Goal: Task Accomplishment & Management: Complete application form

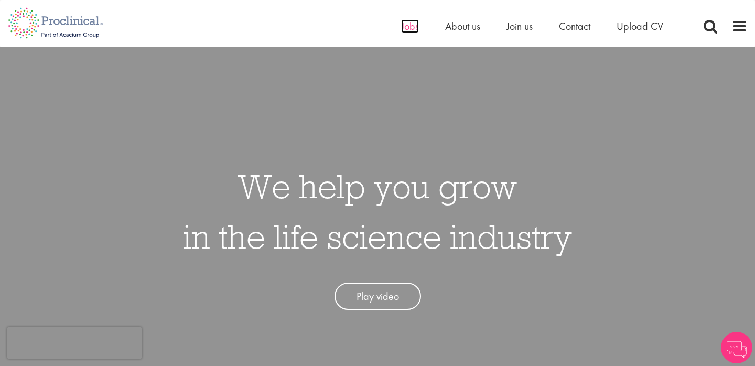
click at [410, 24] on span "Jobs" at bounding box center [410, 26] width 18 height 14
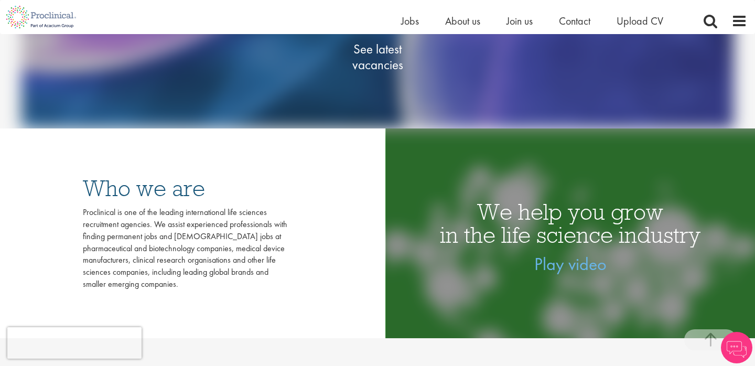
scroll to position [145, 0]
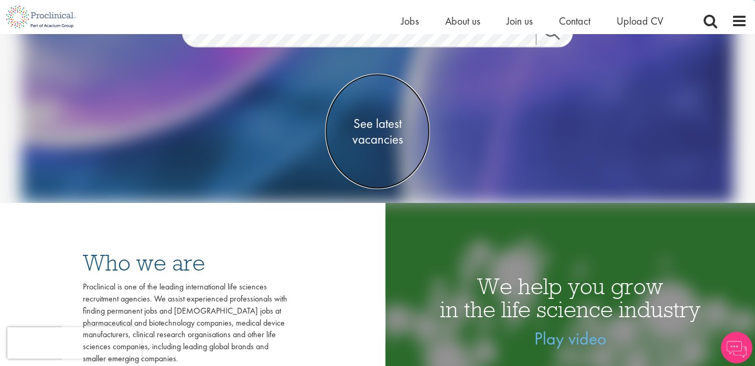
click at [366, 123] on span "See latest vacancies" at bounding box center [377, 130] width 105 height 31
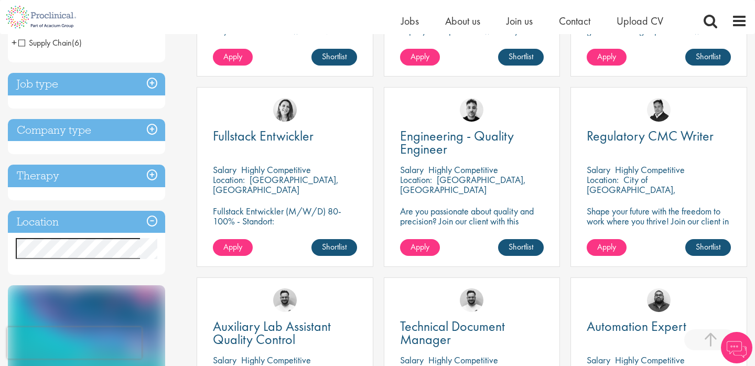
scroll to position [340, 0]
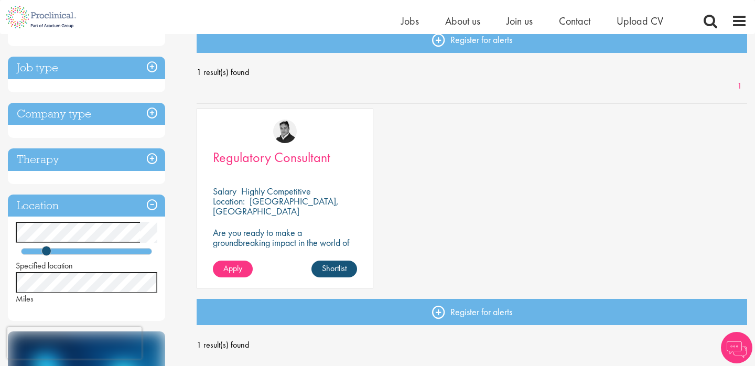
scroll to position [125, 0]
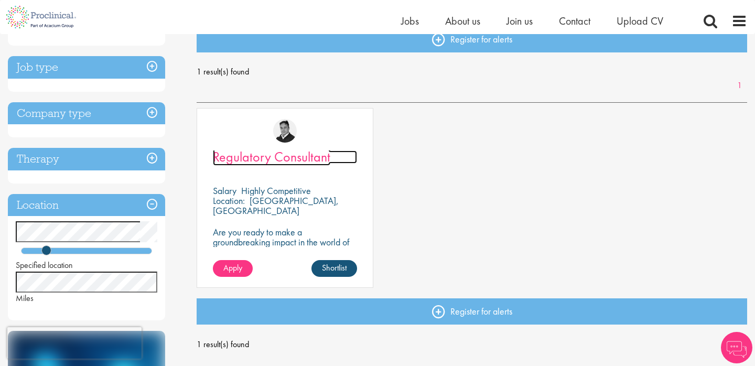
click at [286, 154] on span "Regulatory Consultant" at bounding box center [271, 157] width 117 height 18
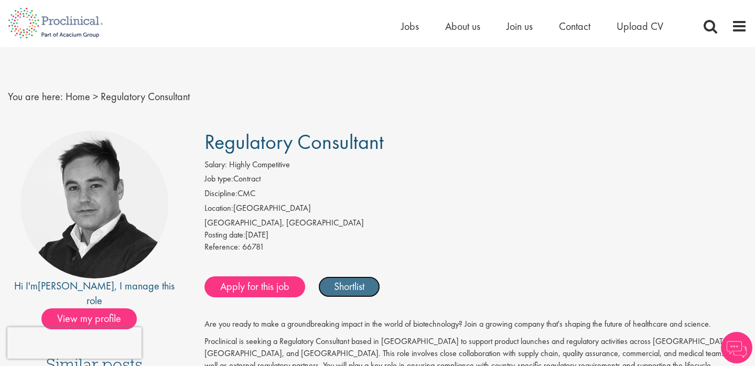
click at [369, 285] on link "Shortlist" at bounding box center [349, 286] width 62 height 21
click at [377, 292] on link "Shortlisted" at bounding box center [354, 286] width 73 height 21
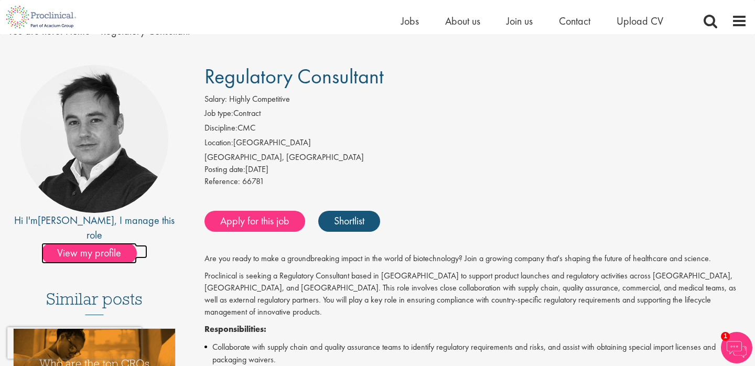
scroll to position [33, 0]
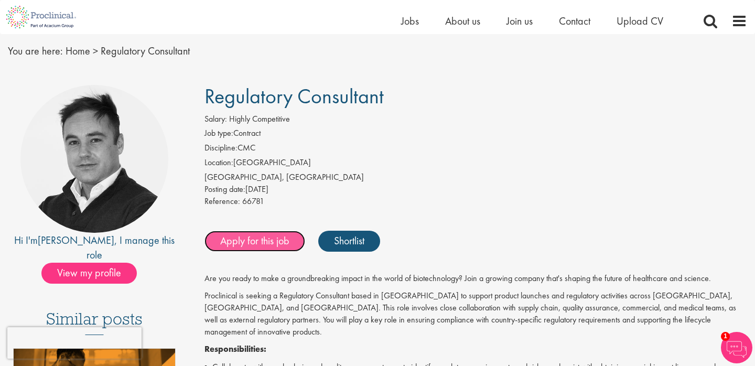
click at [269, 245] on link "Apply for this job" at bounding box center [255, 241] width 101 height 21
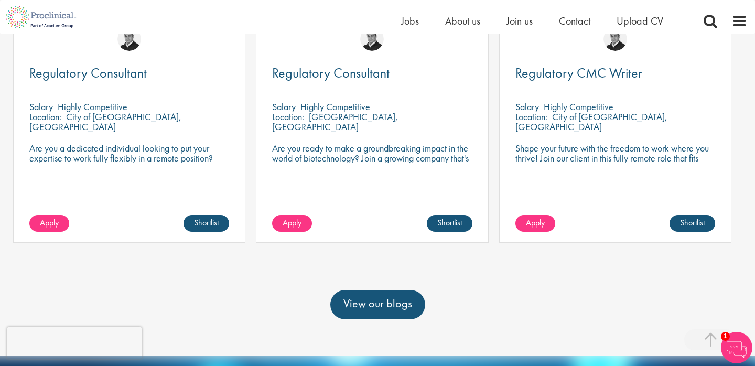
scroll to position [490, 0]
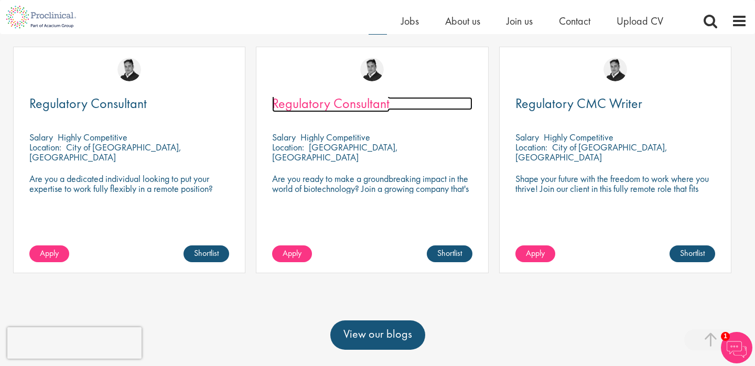
click at [340, 94] on span "Regulatory Consultant" at bounding box center [330, 103] width 117 height 18
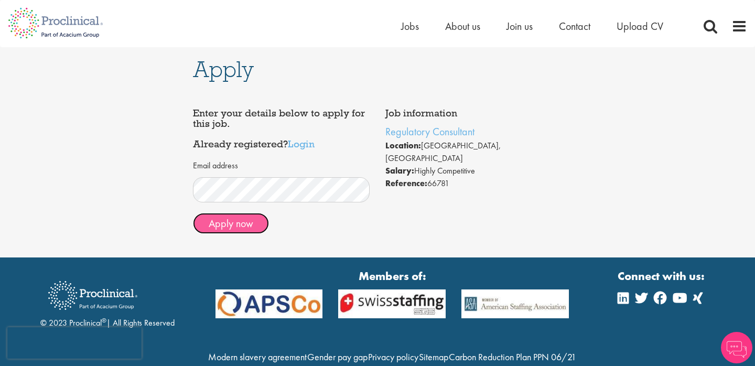
click at [228, 226] on button "Apply now" at bounding box center [231, 223] width 76 height 21
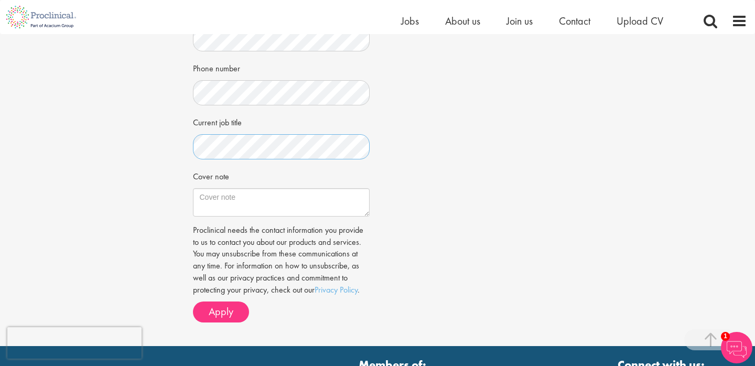
scroll to position [276, 0]
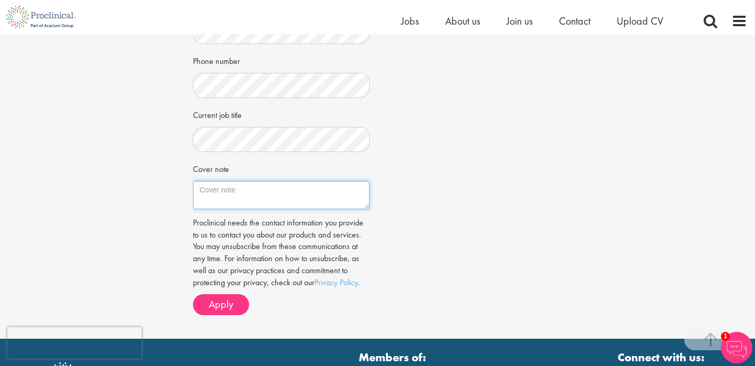
click at [266, 182] on textarea "Cover note" at bounding box center [281, 195] width 177 height 28
paste textarea "Lore Ipsum, D si ametcon ad elits doe tem Incididunt Utlaboreet dolo ma Aliquae…"
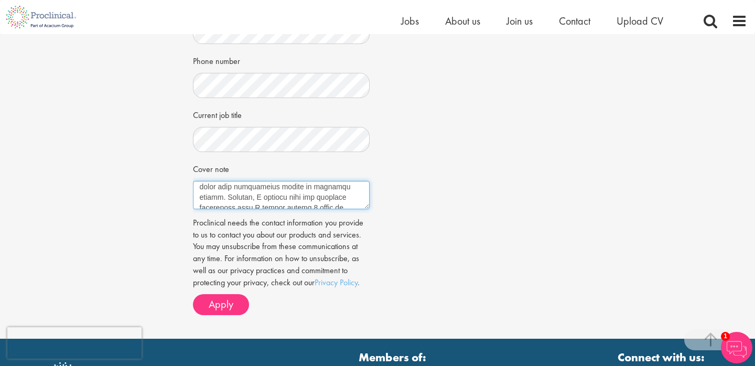
scroll to position [0, 0]
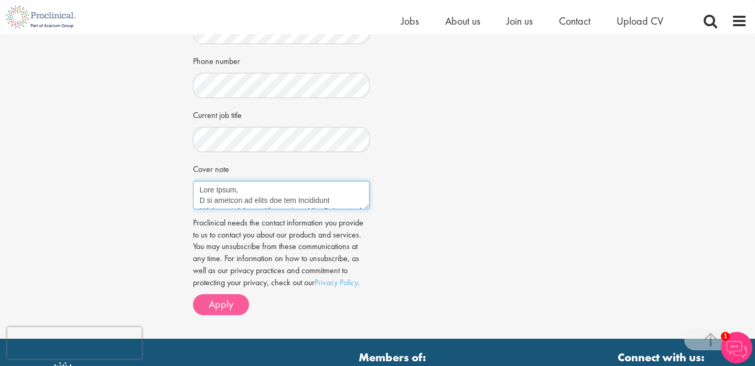
type textarea "Lore Ipsum, D si ametcon ad elits doe tem Incididunt Utlaboreet dolo ma Aliquae…"
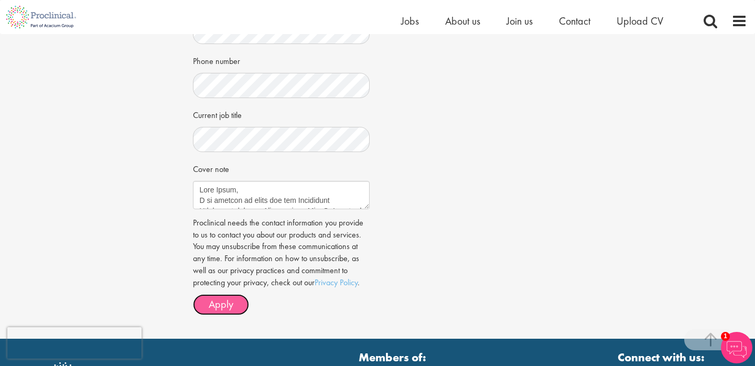
click at [238, 301] on button "Apply" at bounding box center [221, 304] width 56 height 21
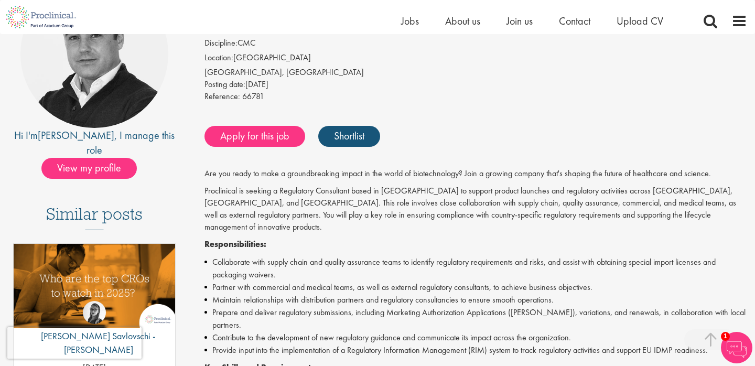
scroll to position [199, 0]
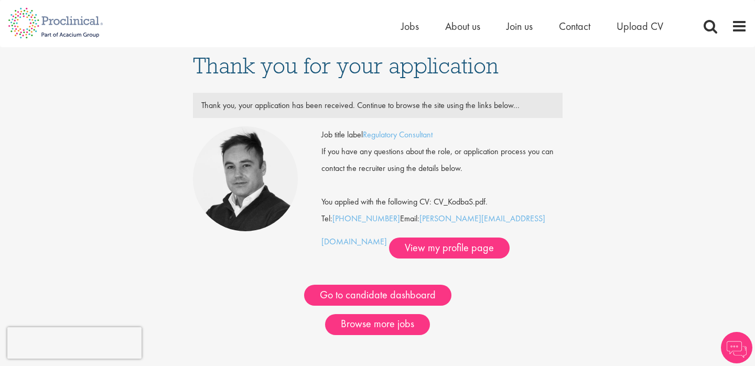
scroll to position [6, 0]
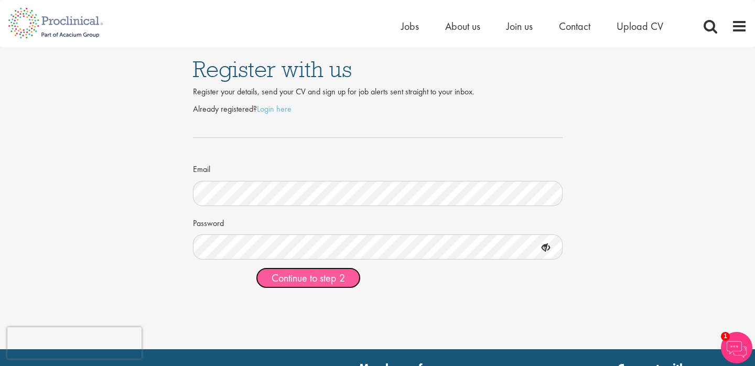
click at [346, 281] on button "Continue to step 2" at bounding box center [308, 277] width 105 height 21
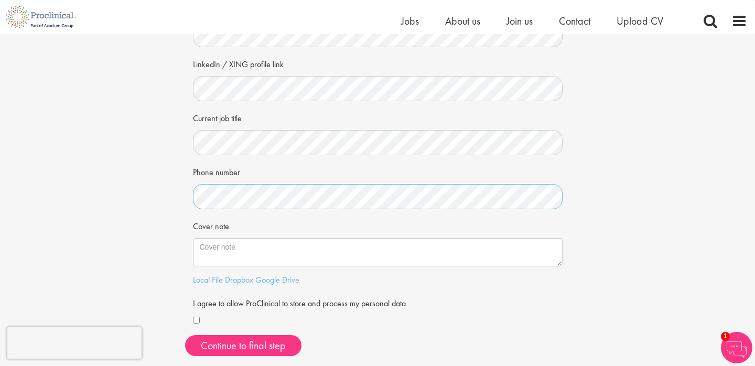
scroll to position [152, 0]
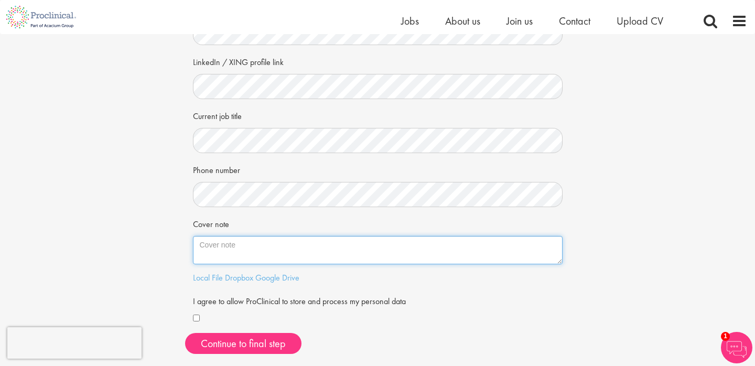
click at [297, 254] on textarea "Cover note" at bounding box center [378, 250] width 370 height 28
click at [295, 243] on textarea "Cover note" at bounding box center [378, 250] width 370 height 28
paste textarea "Dear Peter, I am excited to apply for the Regulatory Consultant role at Proclin…"
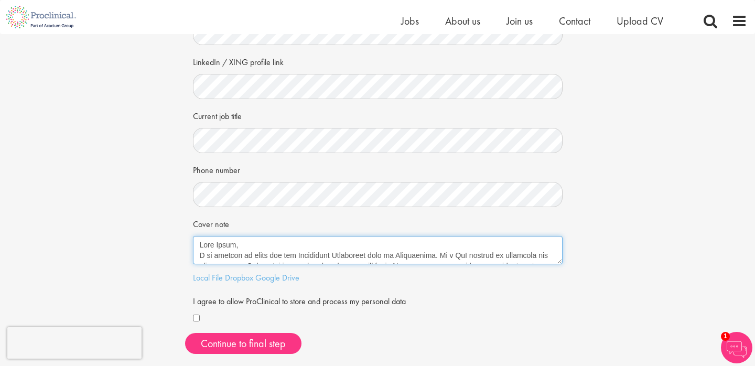
scroll to position [278, 0]
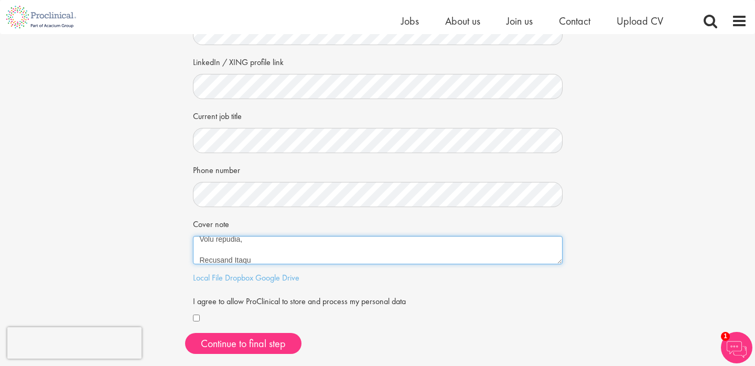
type textarea "Dear Peter, I am excited to apply for the Regulatory Consultant role at Proclin…"
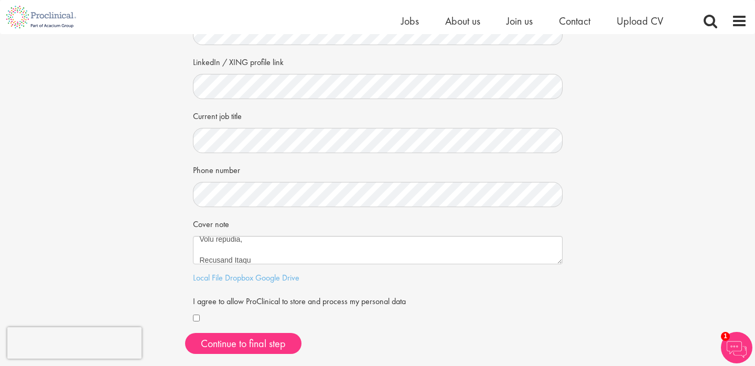
click at [206, 314] on div at bounding box center [378, 319] width 370 height 13
click at [233, 342] on button "Continue to final step" at bounding box center [243, 343] width 116 height 21
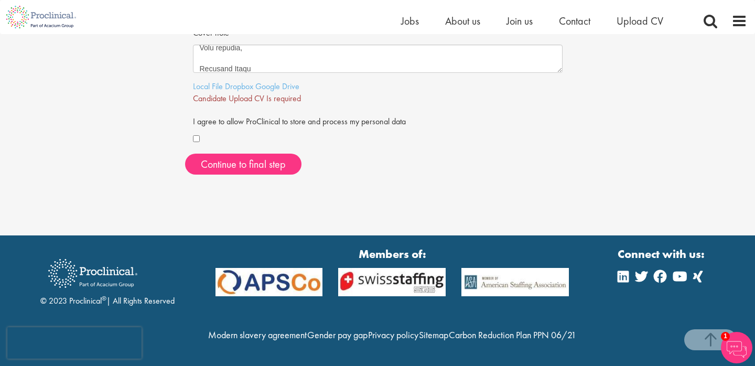
scroll to position [365, 0]
click at [272, 157] on span "Continue to final step" at bounding box center [243, 164] width 85 height 14
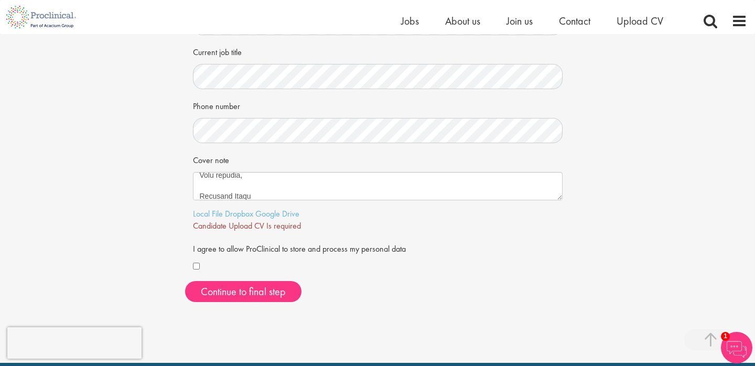
scroll to position [216, 0]
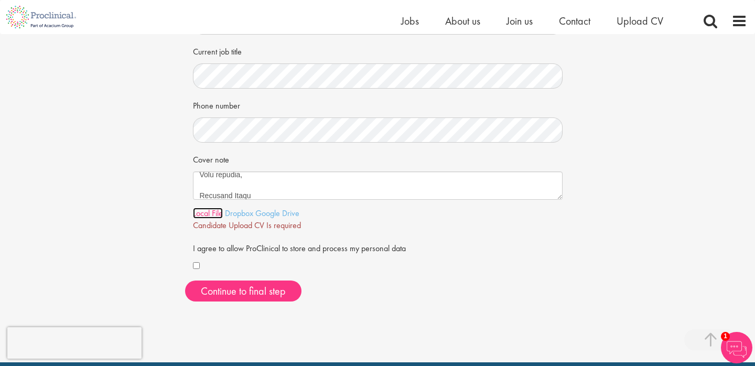
click at [214, 216] on link "Local File" at bounding box center [208, 213] width 30 height 11
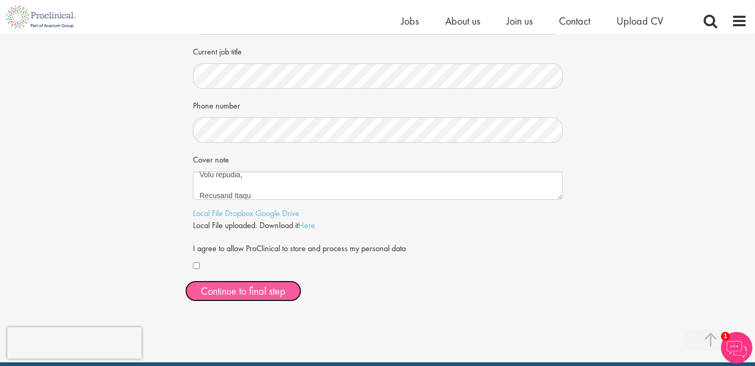
click at [262, 290] on span "Continue to final step" at bounding box center [243, 291] width 85 height 14
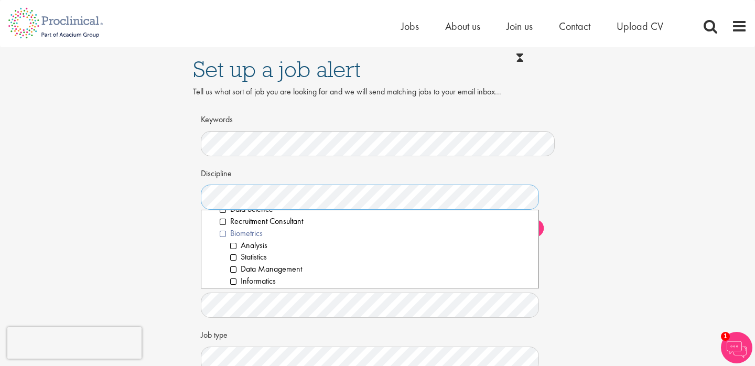
scroll to position [37, 0]
click at [254, 236] on li "Biometrics" at bounding box center [375, 233] width 311 height 12
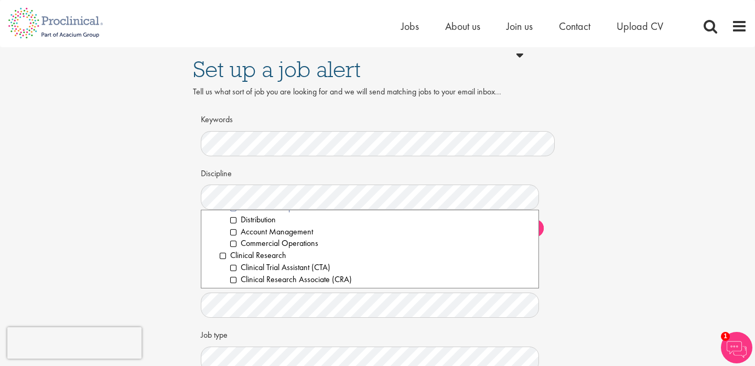
scroll to position [226, 0]
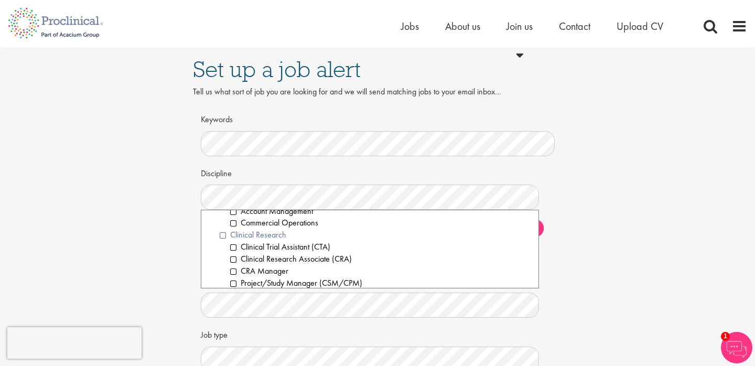
click at [266, 233] on li "Clinical Research" at bounding box center [375, 235] width 311 height 12
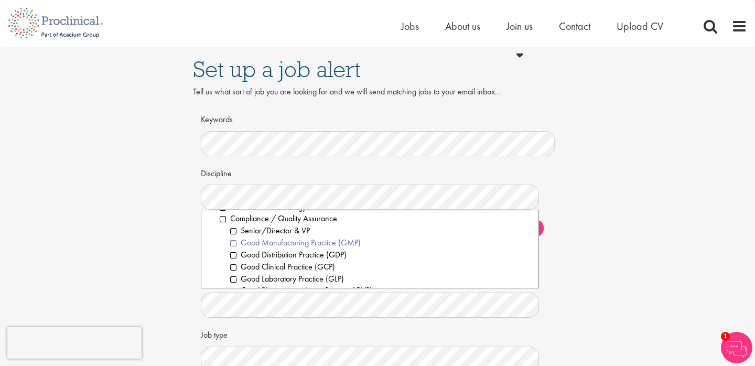
scroll to position [375, 0]
click at [311, 230] on li "Compliance / Quality Assurance" at bounding box center [375, 229] width 311 height 12
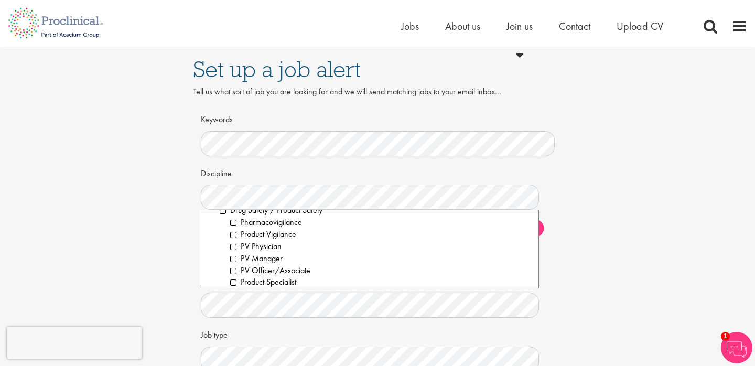
scroll to position [467, 0]
click at [301, 220] on li "Drug Safety / Product Safety" at bounding box center [375, 222] width 311 height 12
click at [282, 249] on li "Marketing & Medcomms" at bounding box center [375, 248] width 311 height 12
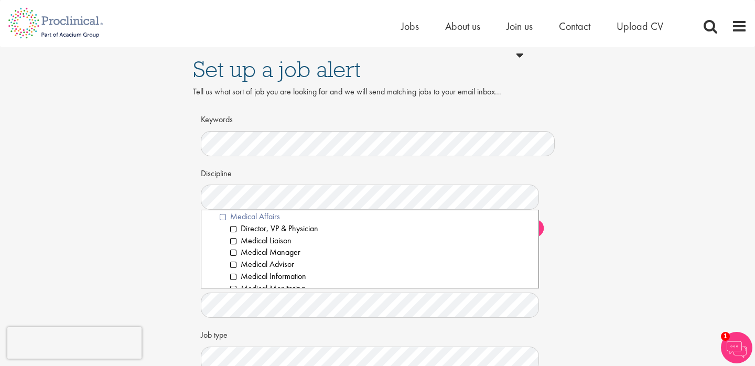
click at [270, 219] on li "Medical Affairs" at bounding box center [375, 217] width 311 height 12
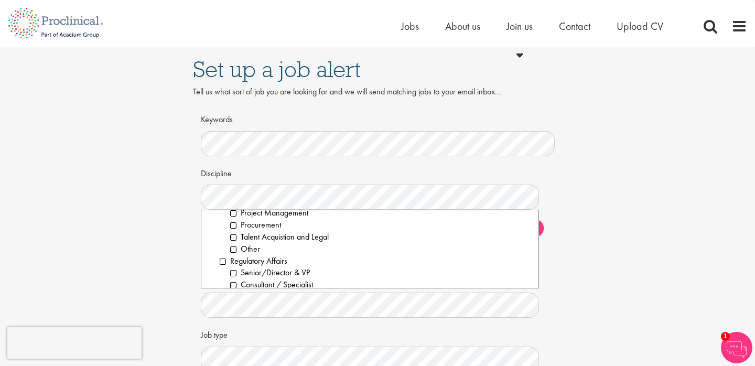
scroll to position [1190, 0]
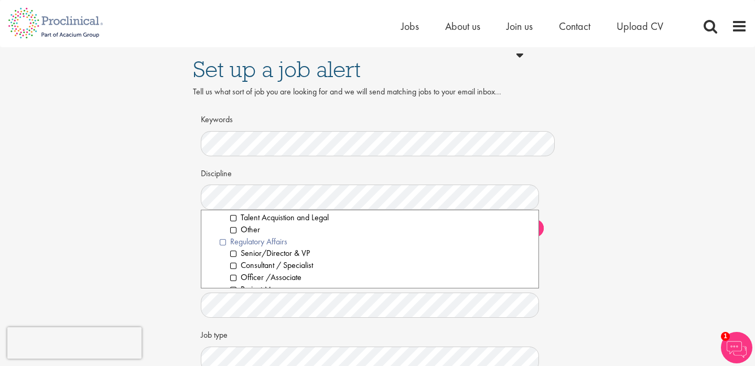
click at [276, 241] on li "Regulatory Affairs" at bounding box center [375, 242] width 311 height 12
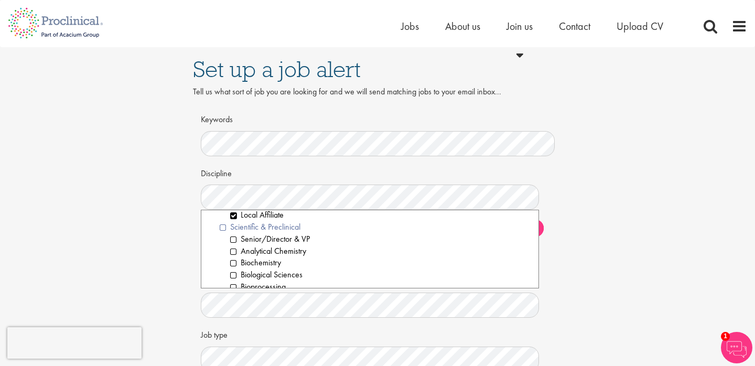
scroll to position [1337, 0]
click at [286, 226] on li "Scientific & Preclinical" at bounding box center [375, 226] width 311 height 12
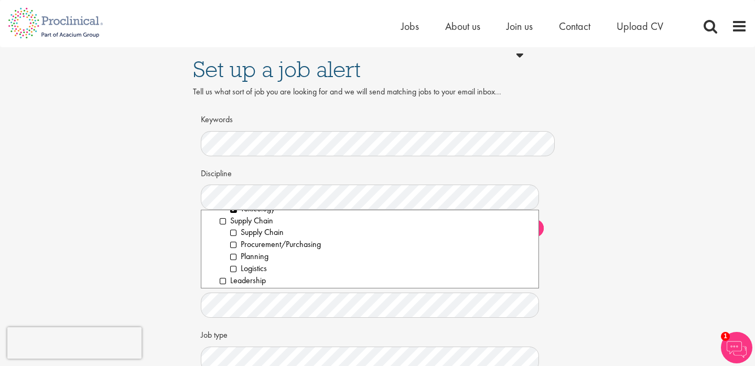
scroll to position [1521, 0]
click at [253, 224] on li "Supply Chain" at bounding box center [375, 222] width 311 height 12
click at [165, 269] on div "Set up a job alert Tell us what sort of job you are looking for and we will sen…" at bounding box center [377, 228] width 771 height 362
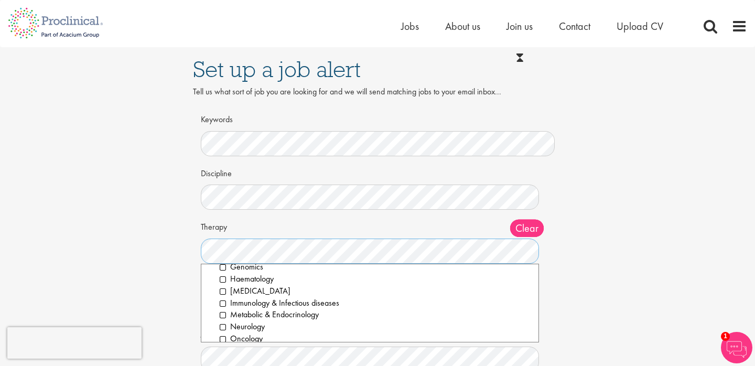
scroll to position [0, 0]
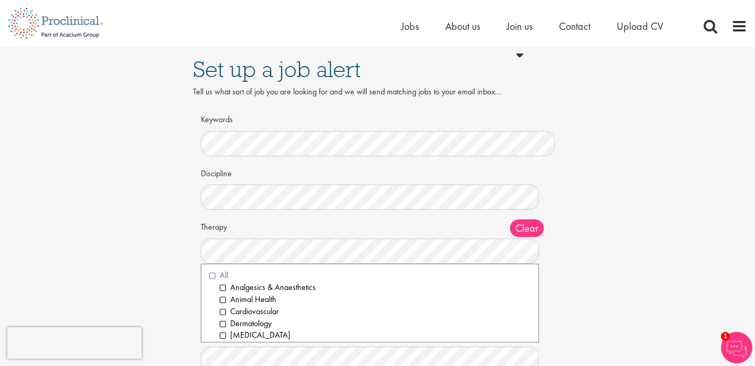
click at [227, 274] on li "All" at bounding box center [369, 276] width 321 height 12
click at [173, 258] on div "Set up a job alert Tell us what sort of job you are looking for and we will sen…" at bounding box center [377, 228] width 771 height 362
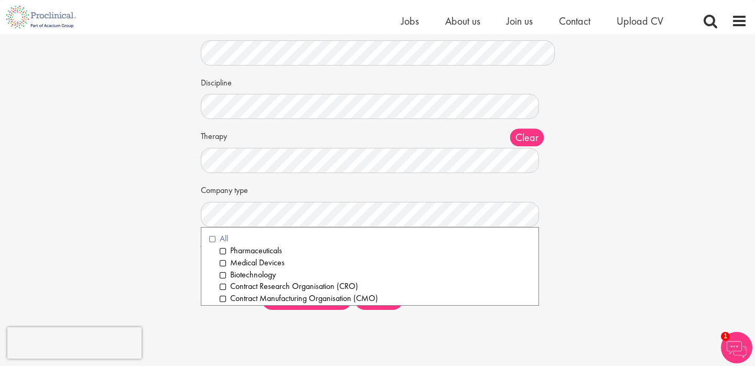
click at [222, 234] on li "All" at bounding box center [369, 239] width 321 height 12
click at [143, 241] on div "Set up a job alert Tell us what sort of job you are looking for and we will sen…" at bounding box center [377, 137] width 771 height 362
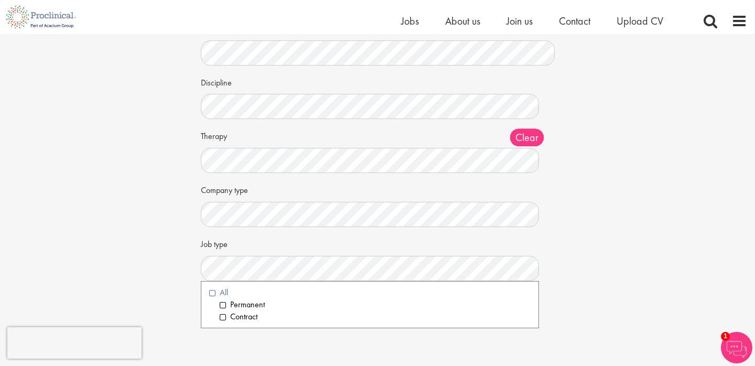
click at [221, 293] on li "All" at bounding box center [369, 293] width 321 height 12
click at [169, 256] on div "Set up a job alert Tell us what sort of job you are looking for and we will sen…" at bounding box center [377, 137] width 771 height 362
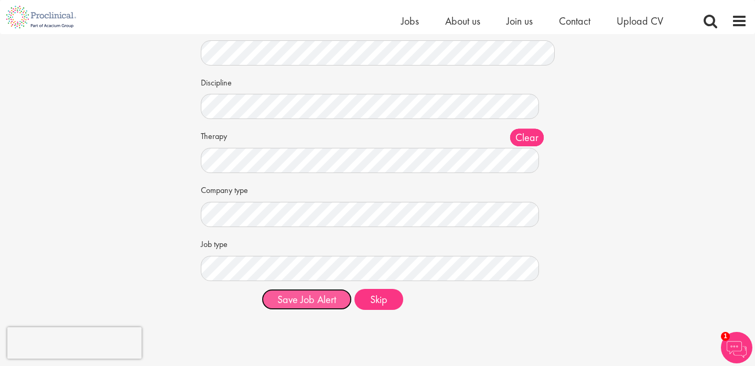
click at [318, 299] on button "Save Job Alert" at bounding box center [307, 299] width 90 height 21
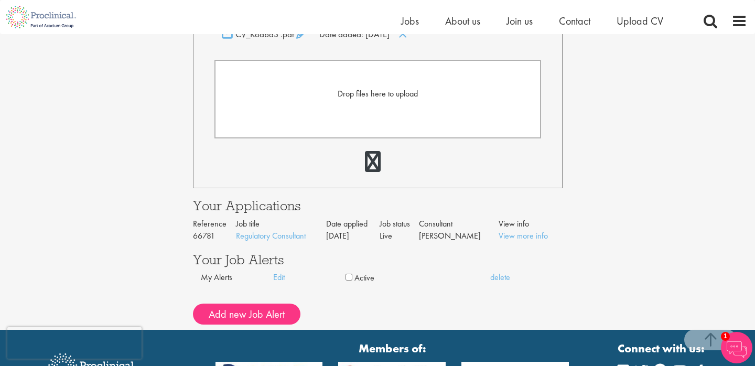
scroll to position [318, 0]
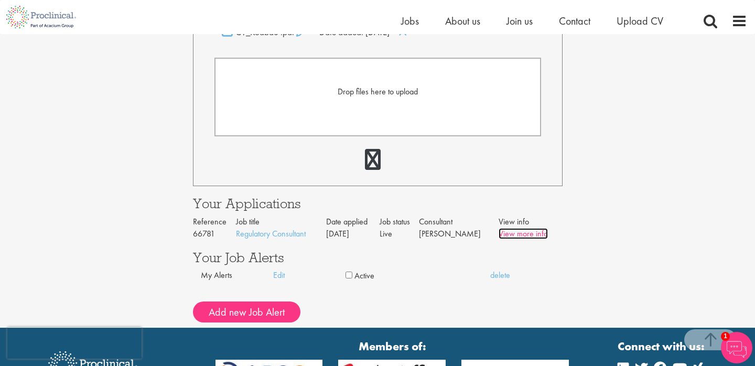
click at [506, 234] on link "View more info" at bounding box center [523, 233] width 49 height 11
